Goal: Navigation & Orientation: Find specific page/section

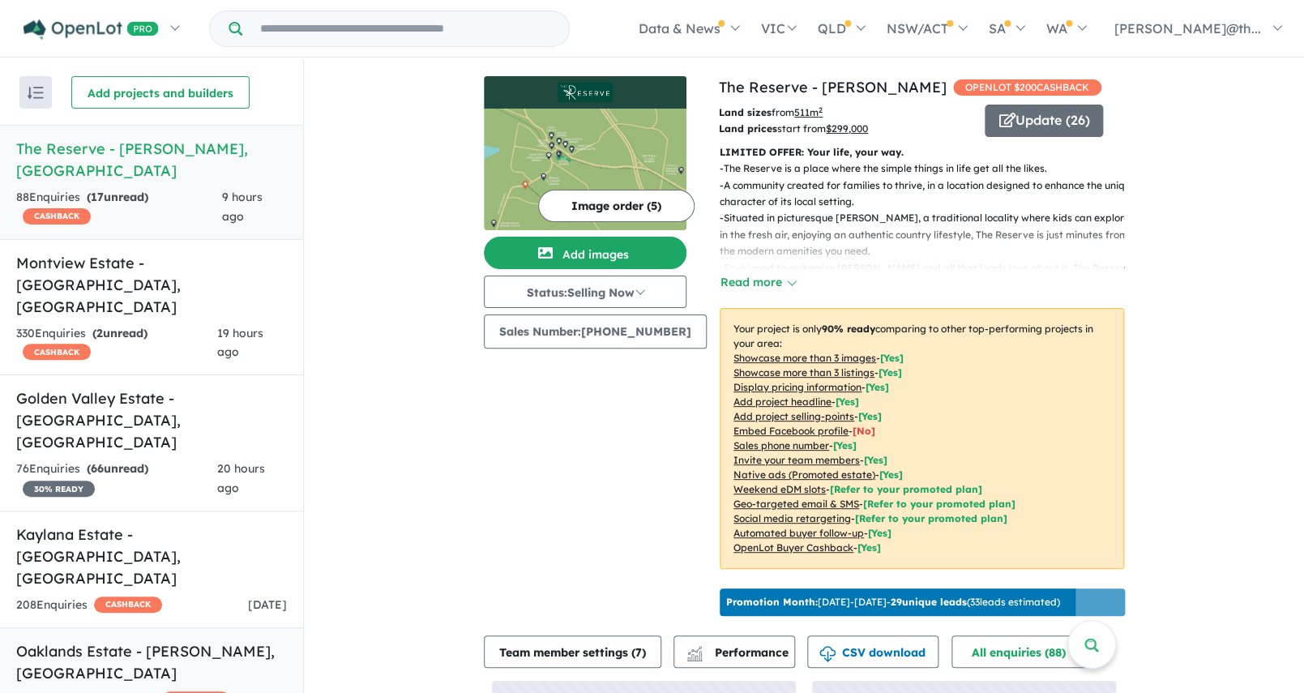
click at [169, 640] on h5 "Oaklands Estate - [PERSON_NAME] , [GEOGRAPHIC_DATA]" at bounding box center [151, 662] width 271 height 44
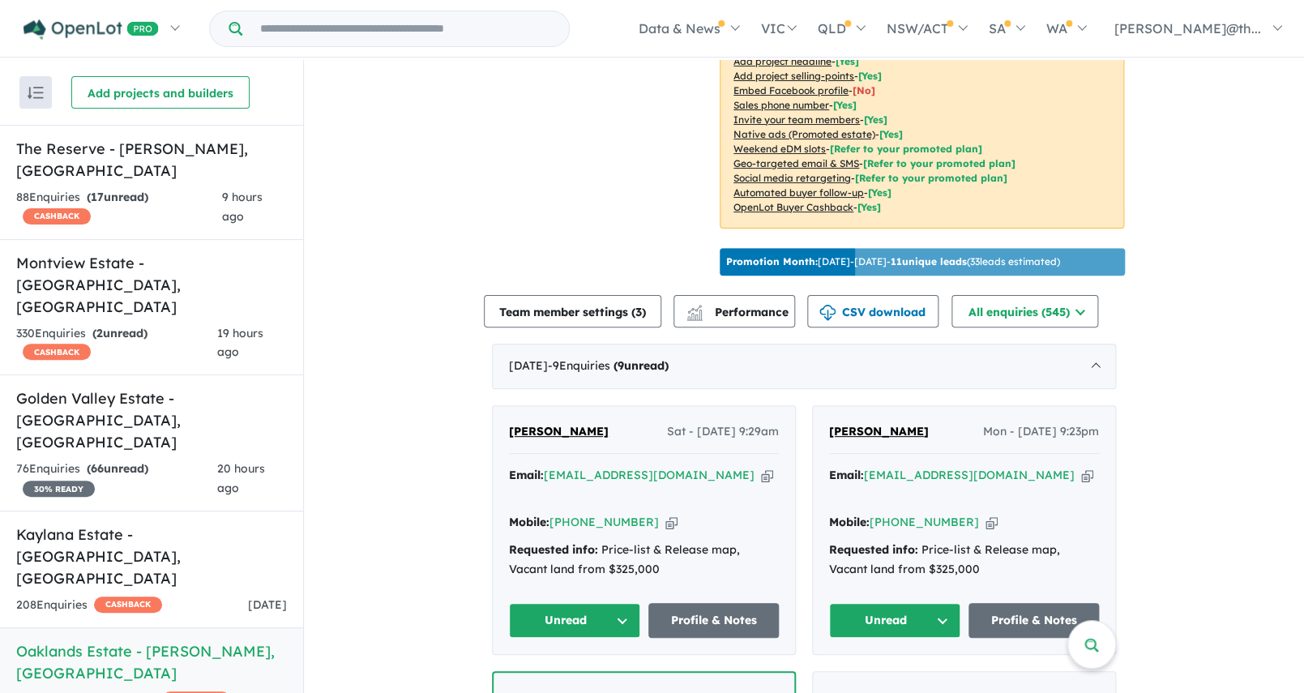
scroll to position [368, 0]
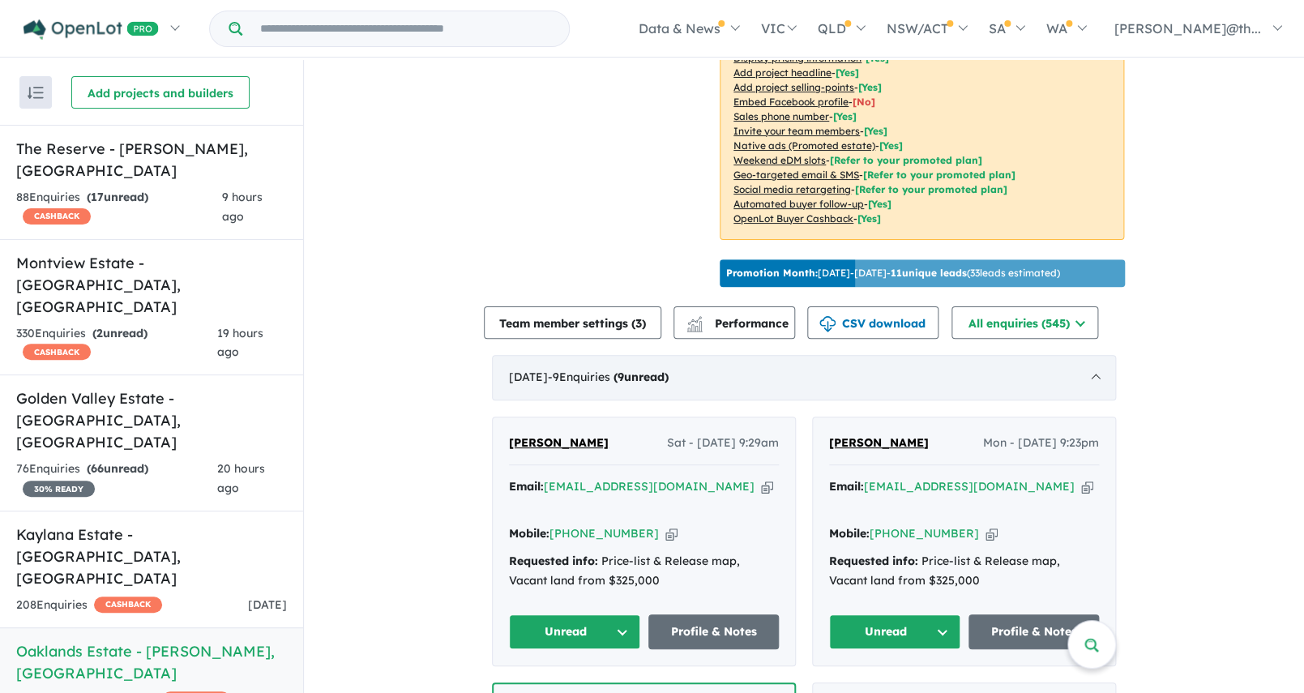
click at [1099, 374] on div "[DATE] - 9 Enquir ies ( 9 unread)" at bounding box center [804, 377] width 624 height 45
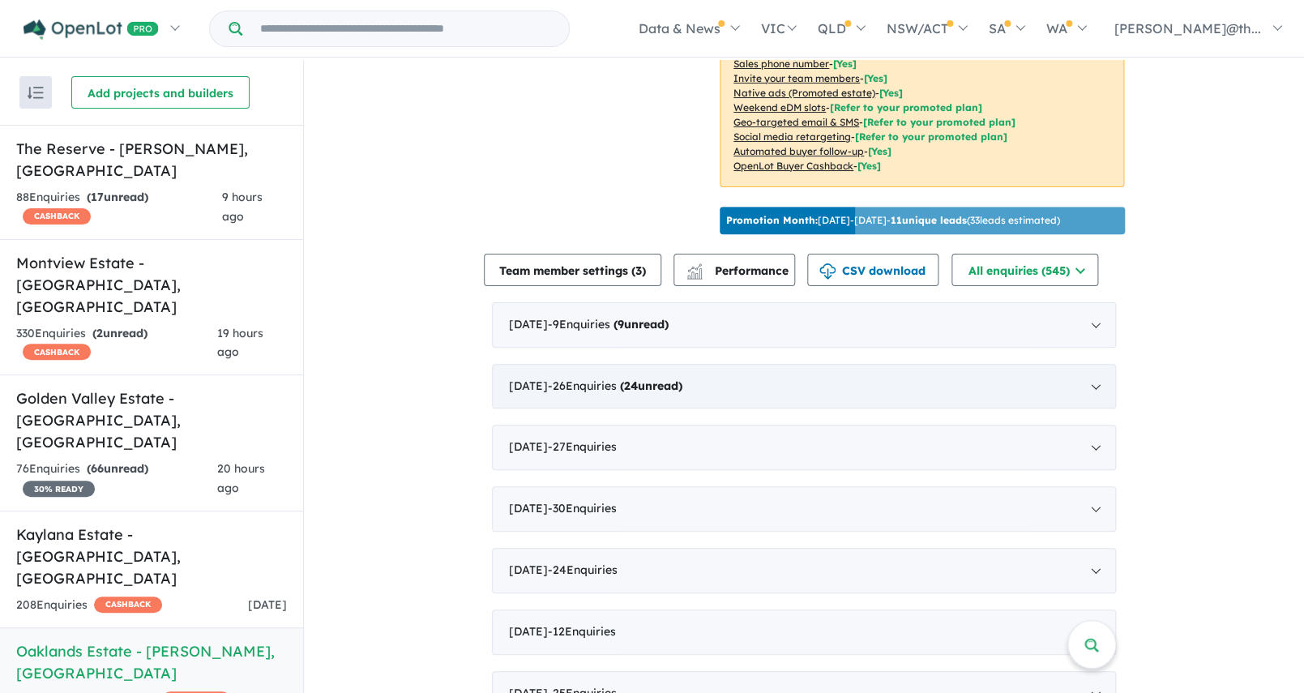
scroll to position [338, 0]
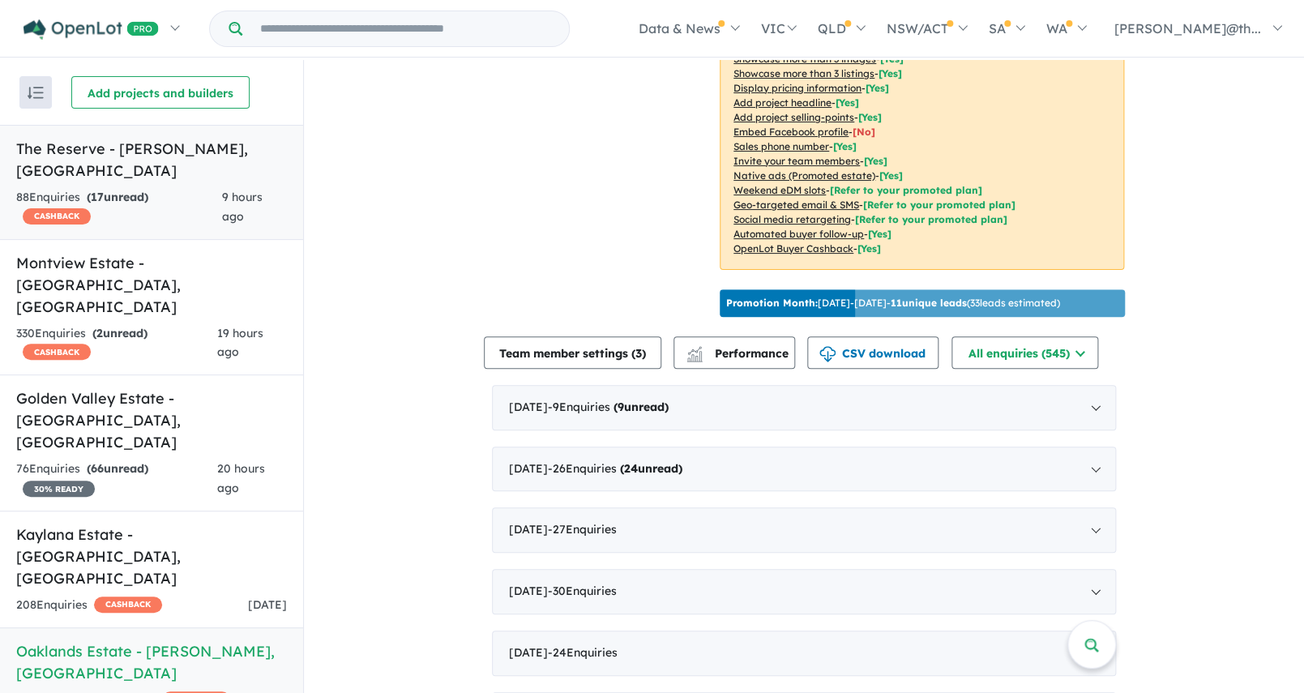
click at [176, 208] on link "The Reserve - [PERSON_NAME] 88 Enquir ies ( 17 unread) CASHBACK 9 hours ago" at bounding box center [151, 182] width 303 height 115
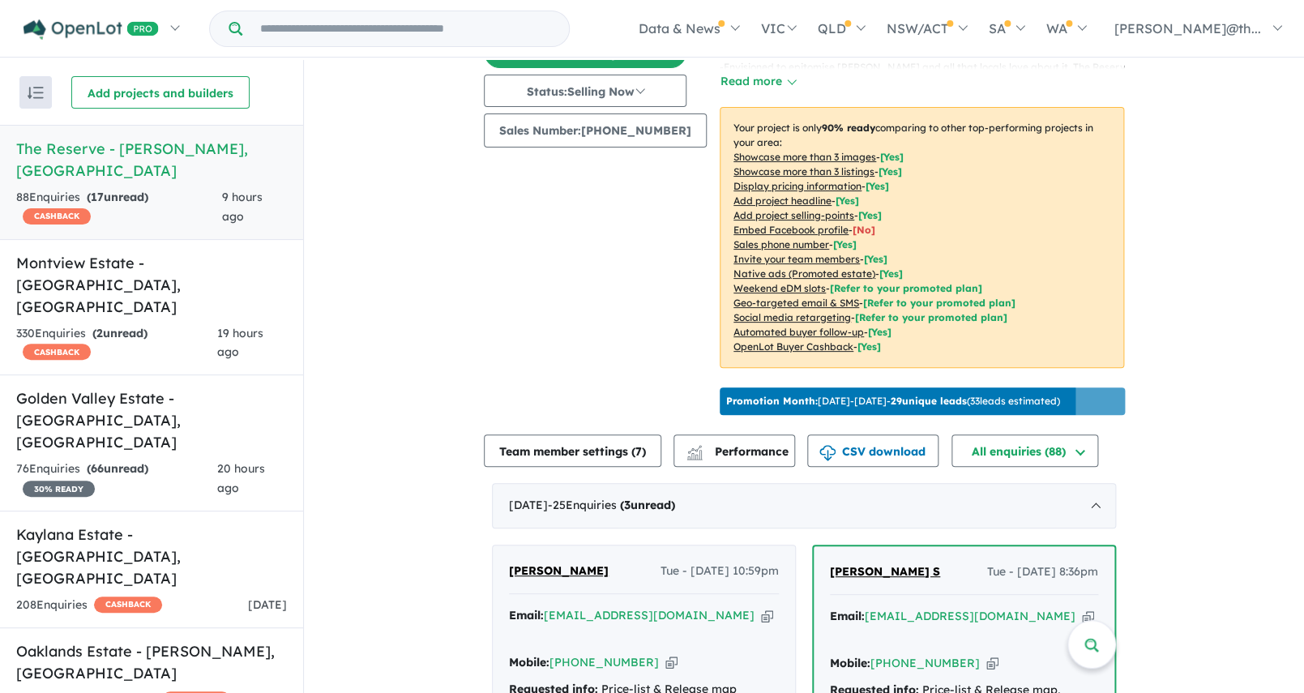
scroll to position [205, 0]
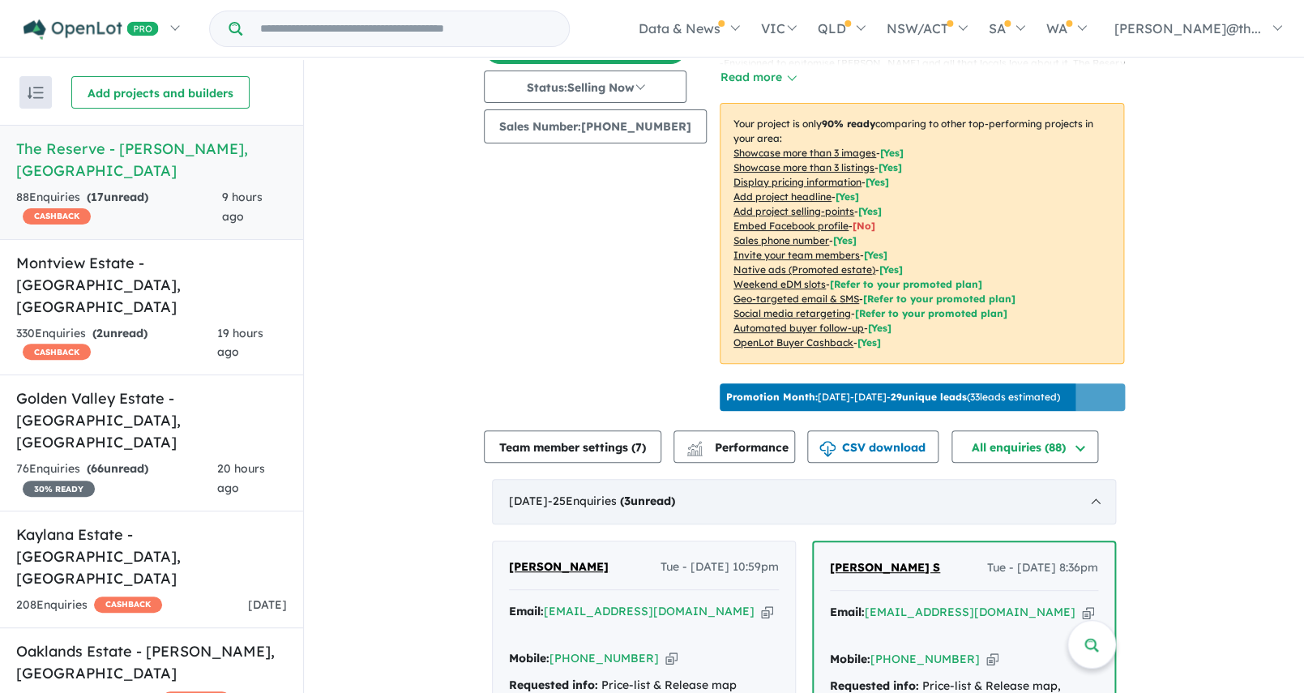
click at [1099, 514] on div "[DATE] - 25 Enquir ies ( 3 unread)" at bounding box center [804, 501] width 624 height 45
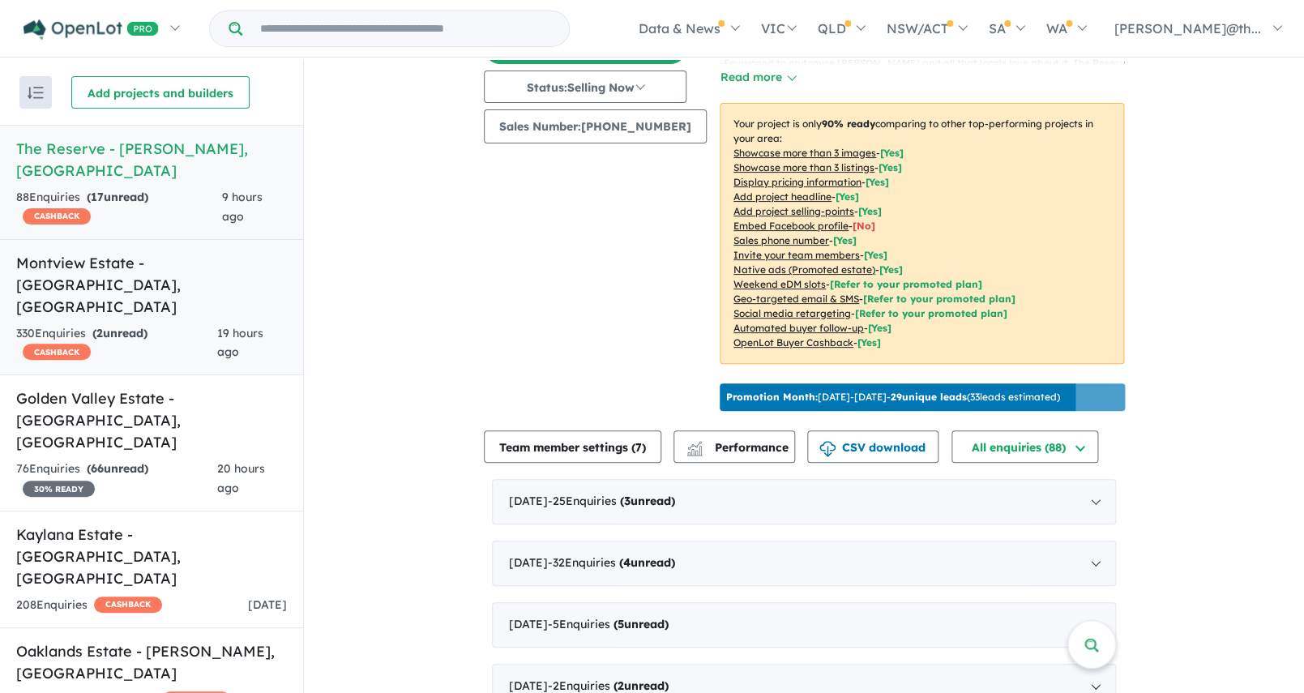
click at [140, 324] on div "330 Enquir ies ( 2 unread) CASHBACK" at bounding box center [116, 343] width 201 height 39
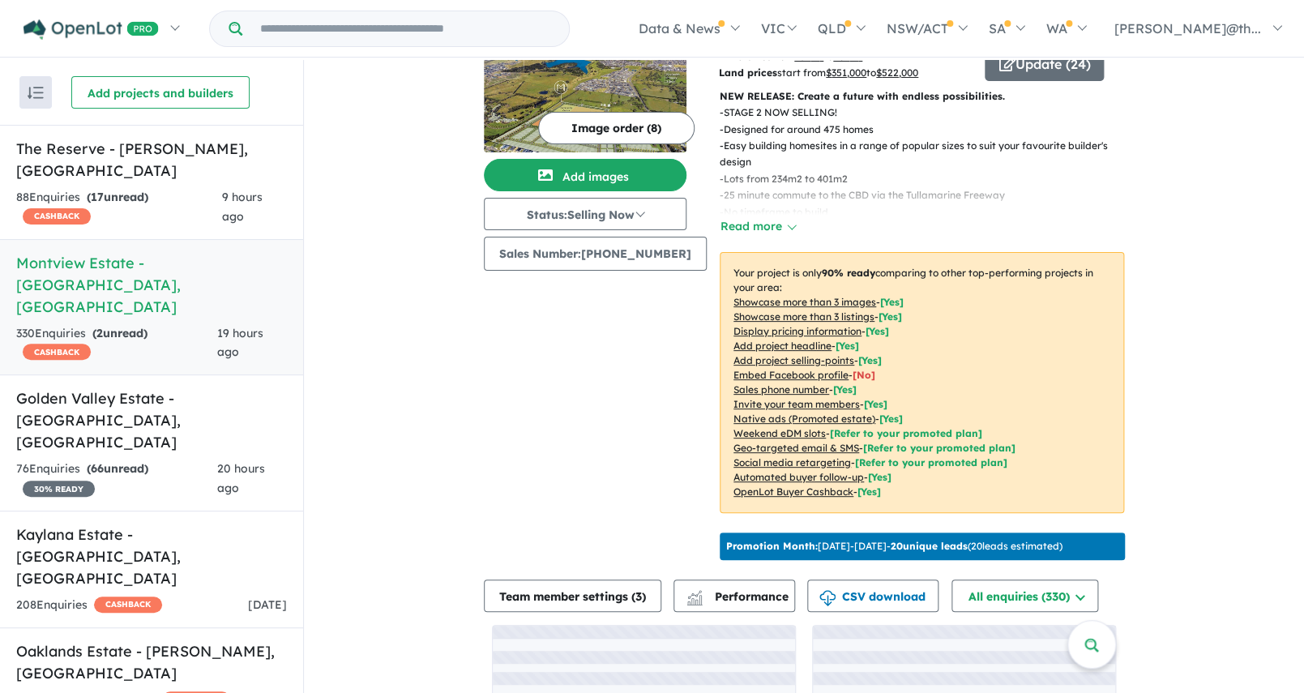
scroll to position [201, 0]
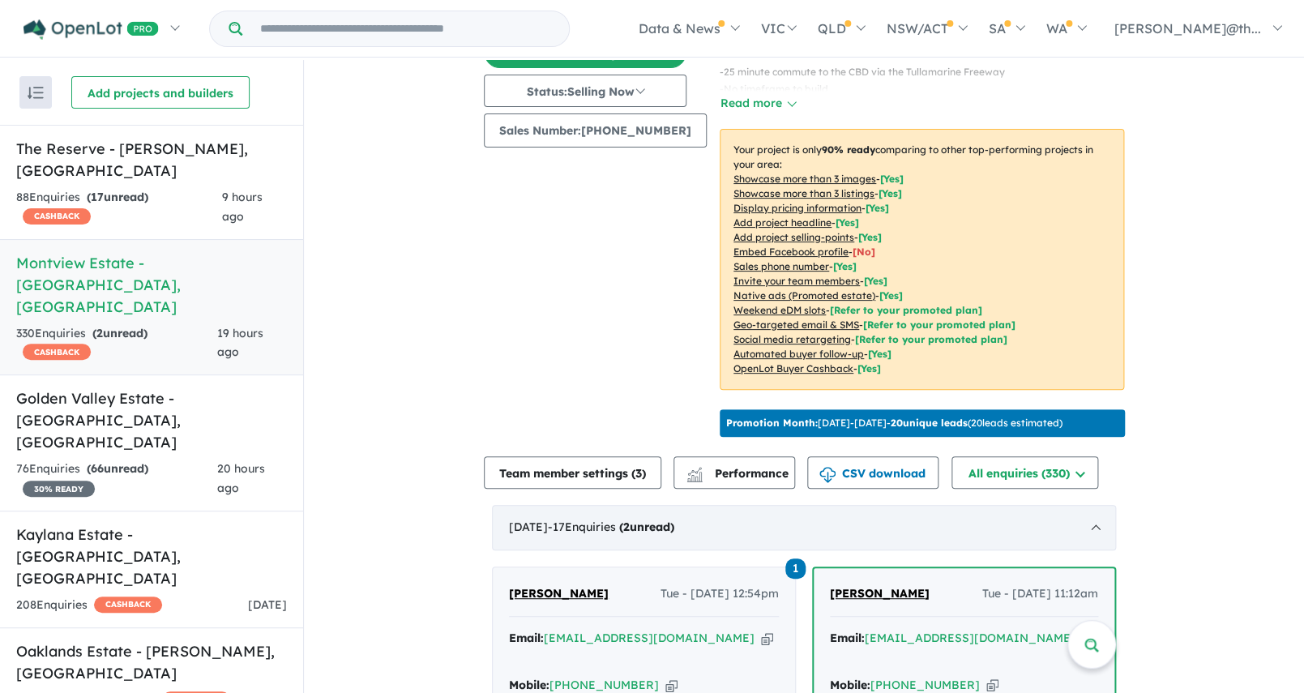
click at [1103, 523] on div "[DATE] - 17 Enquir ies ( 2 unread)" at bounding box center [804, 527] width 624 height 45
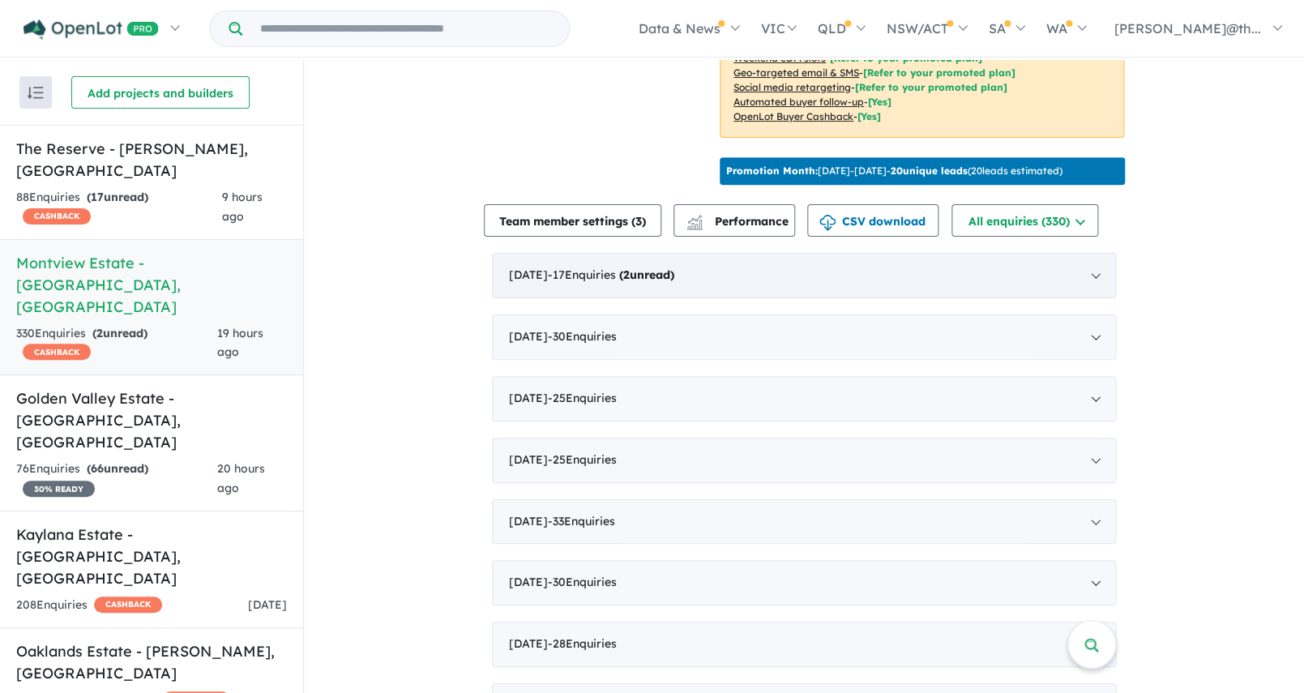
scroll to position [527, 0]
